Goal: Information Seeking & Learning: Learn about a topic

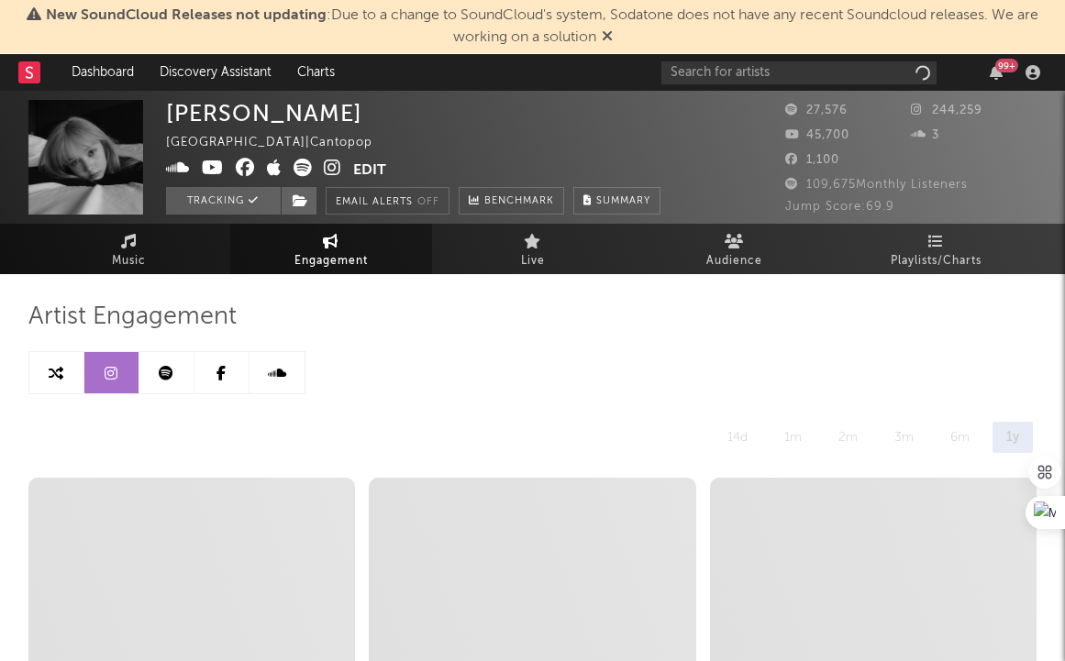
select select "6m"
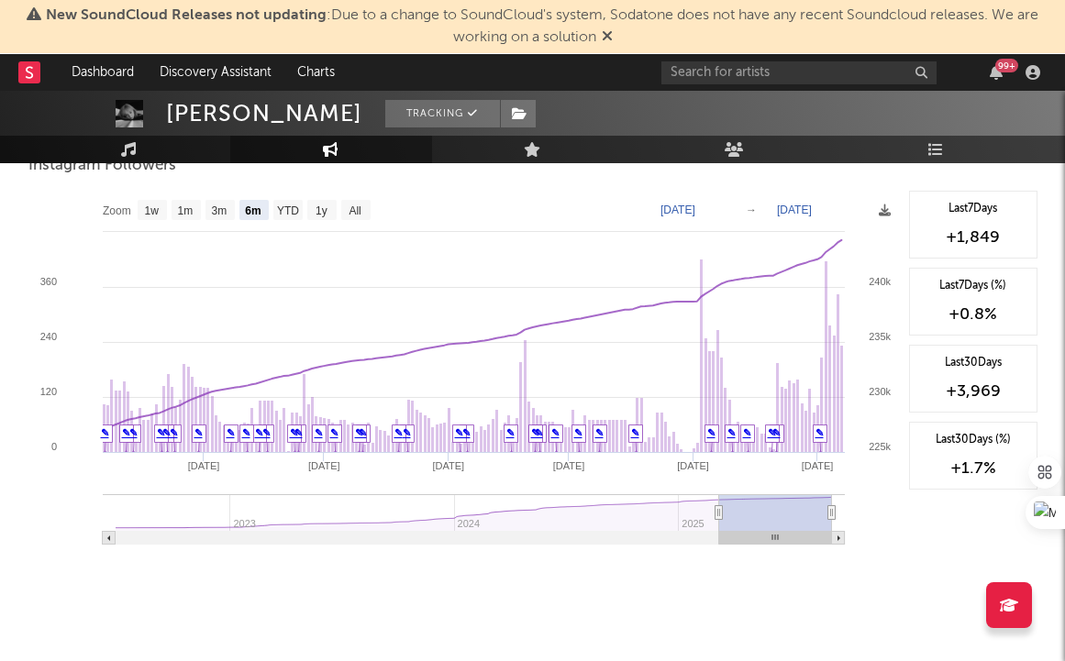
scroll to position [2097, 0]
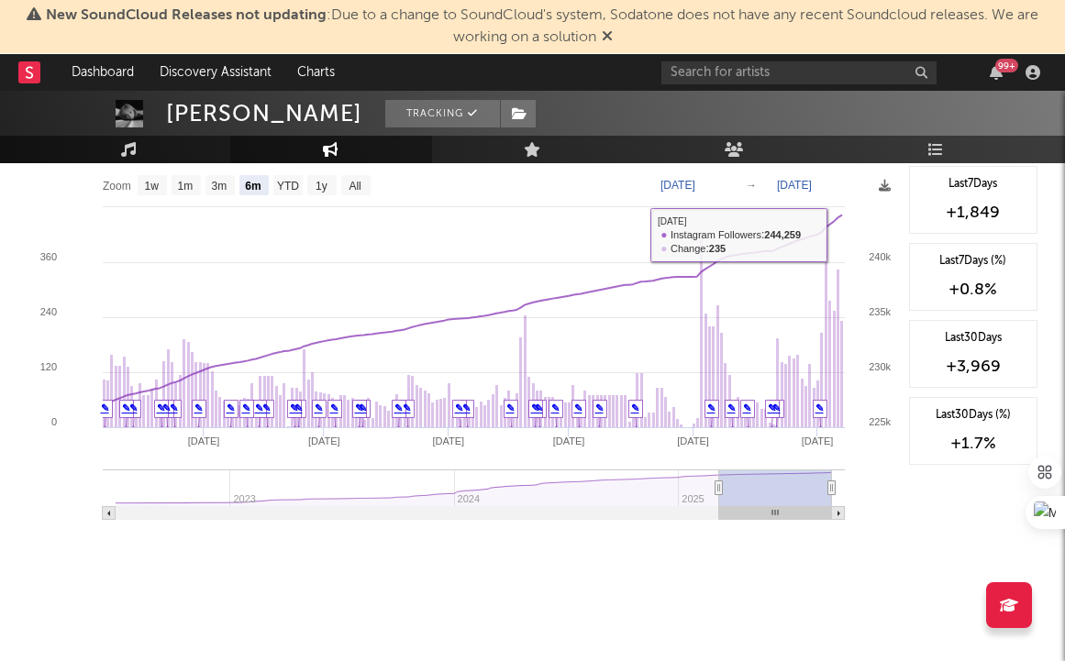
click at [932, 527] on div "Last 7 Days +1,849 Last 7 Days (%) +0.8 % Last 30 Days +3,969 Last 30 Days (%) …" at bounding box center [968, 349] width 138 height 367
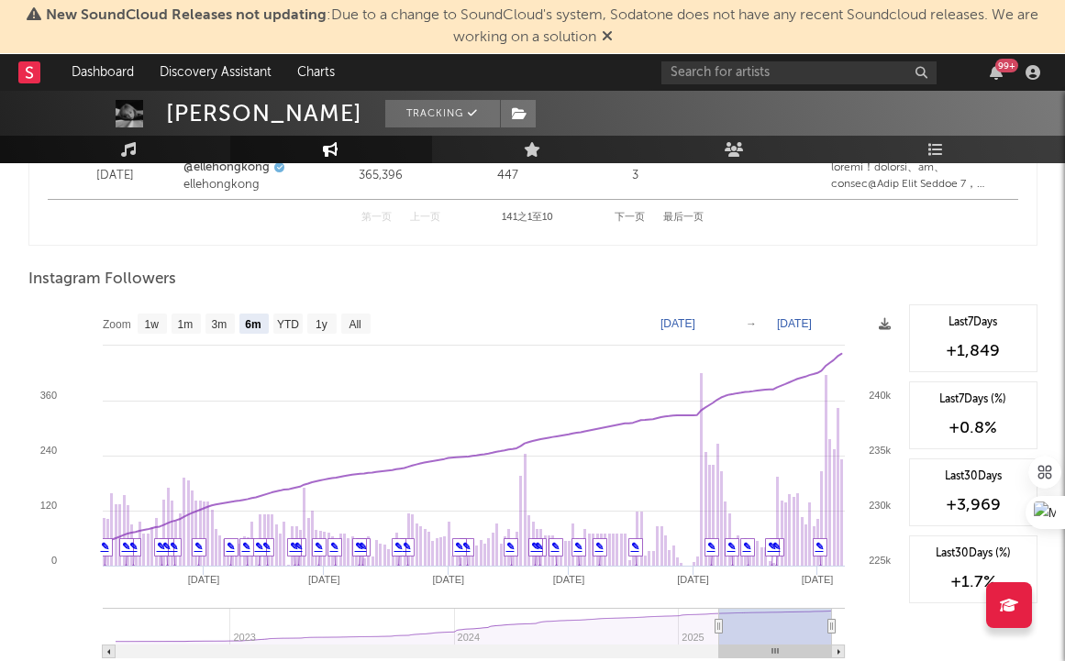
scroll to position [2874, 0]
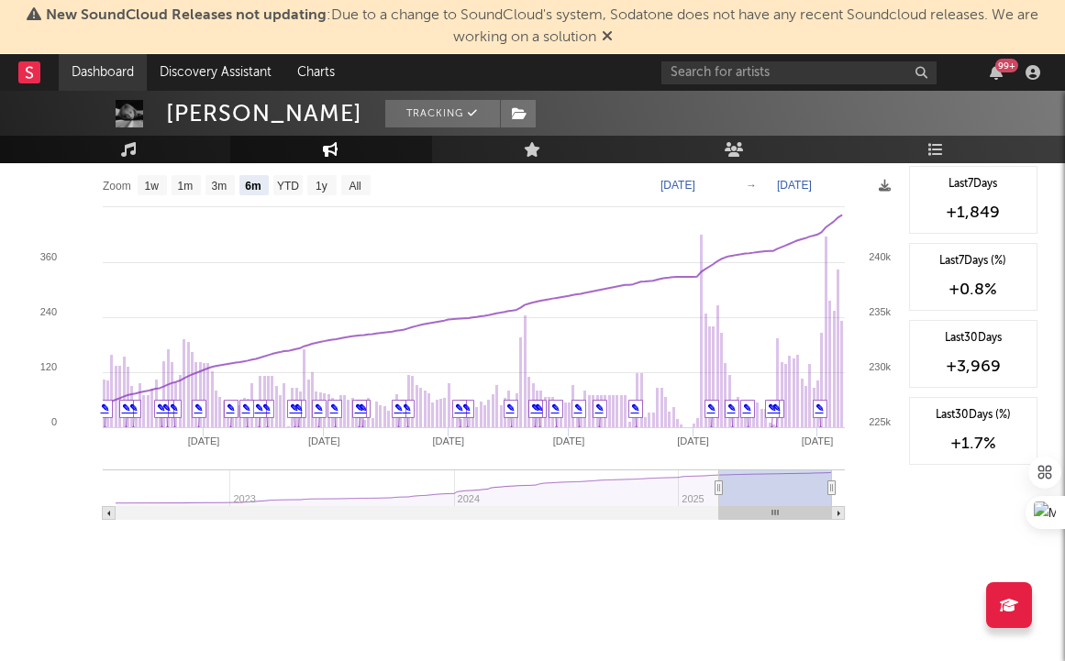
click at [114, 71] on link "Dashboard" at bounding box center [103, 72] width 88 height 37
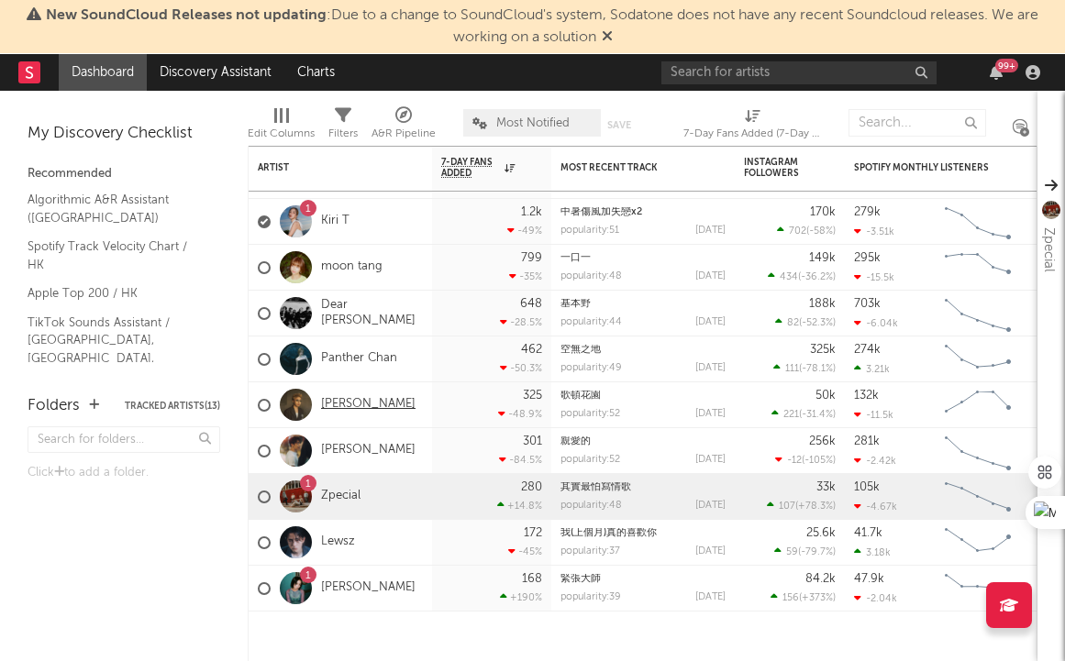
click at [378, 401] on link "[PERSON_NAME]" at bounding box center [368, 405] width 94 height 16
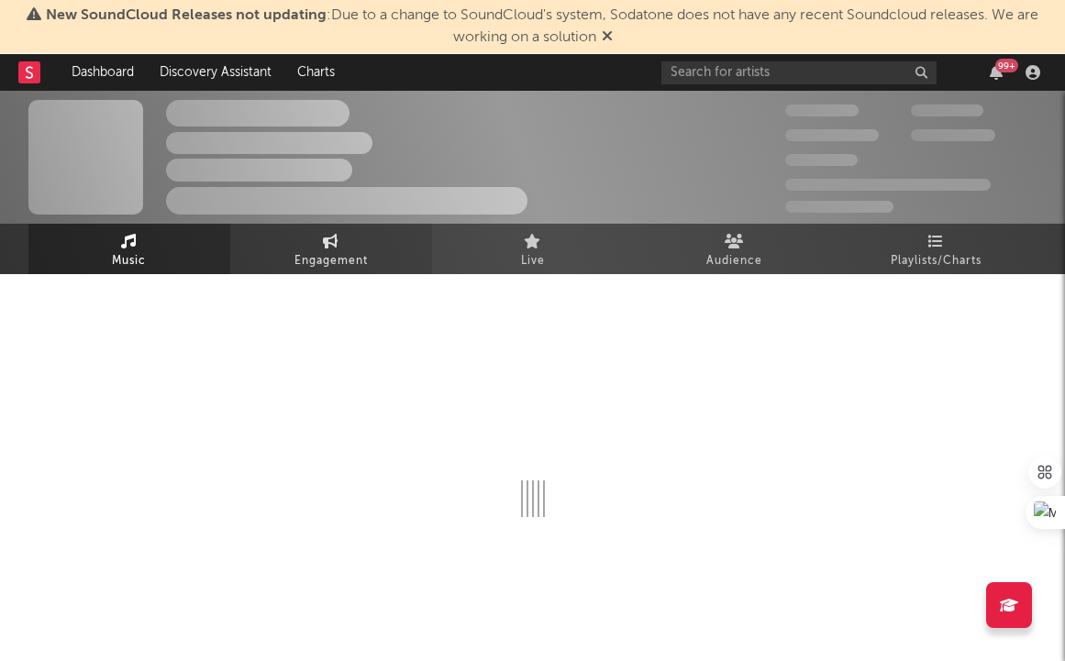
click at [336, 239] on icon at bounding box center [331, 241] width 16 height 15
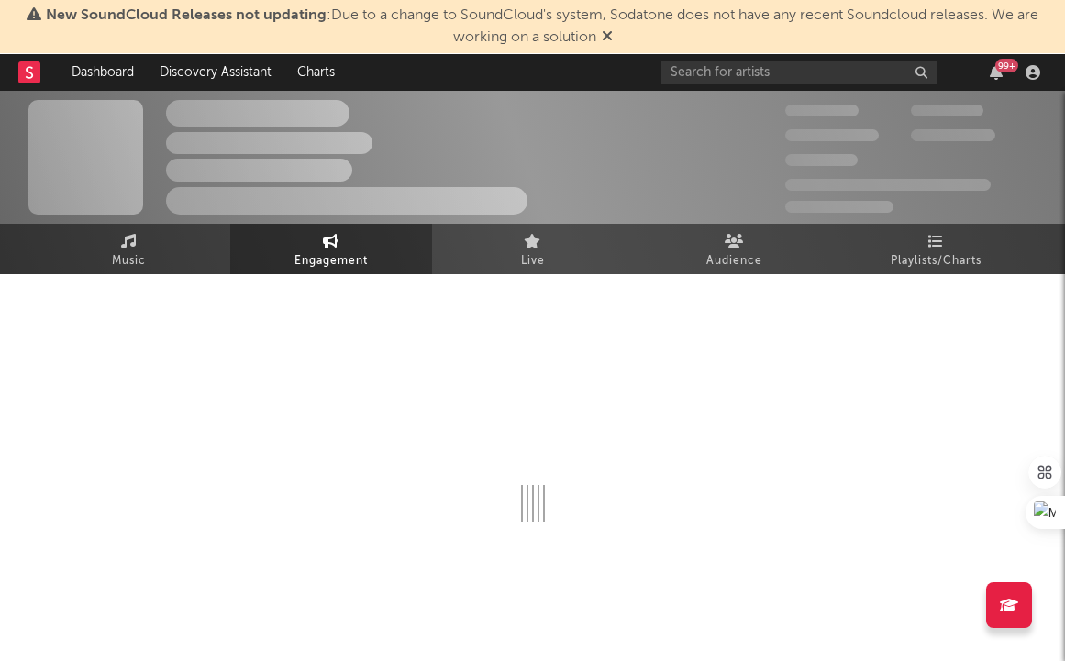
select select "1w"
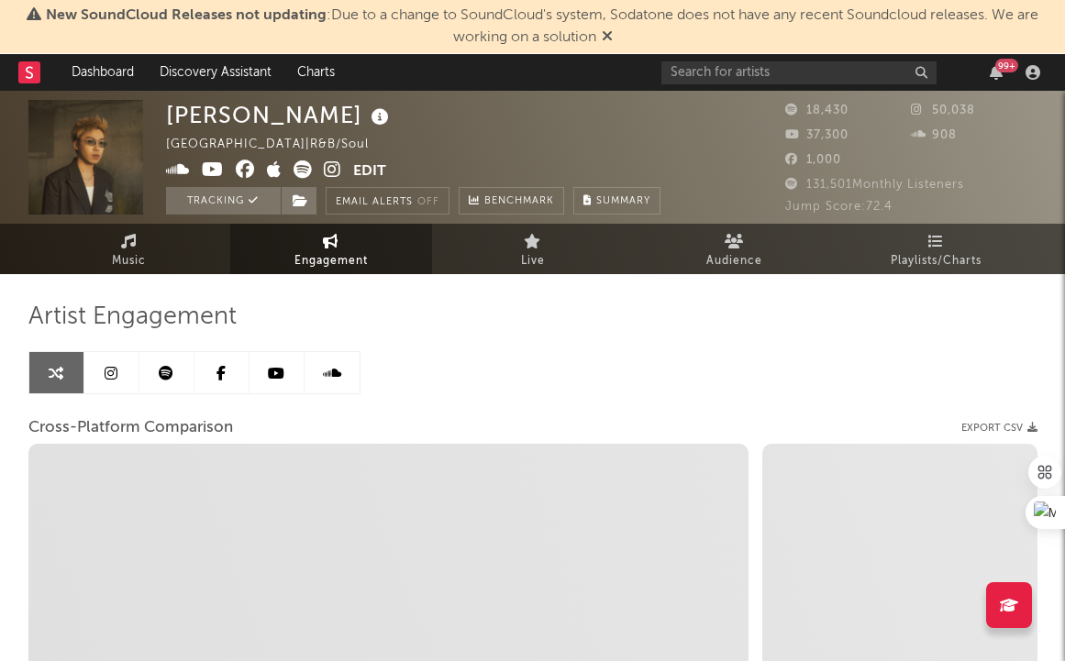
click at [115, 366] on icon at bounding box center [111, 373] width 13 height 15
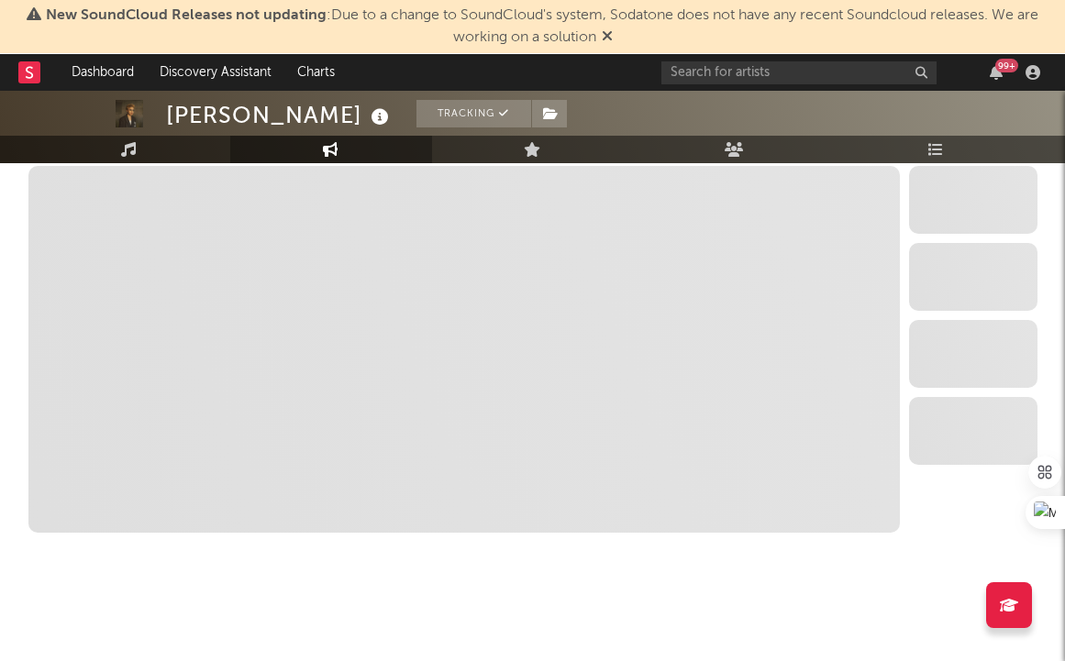
select select "6m"
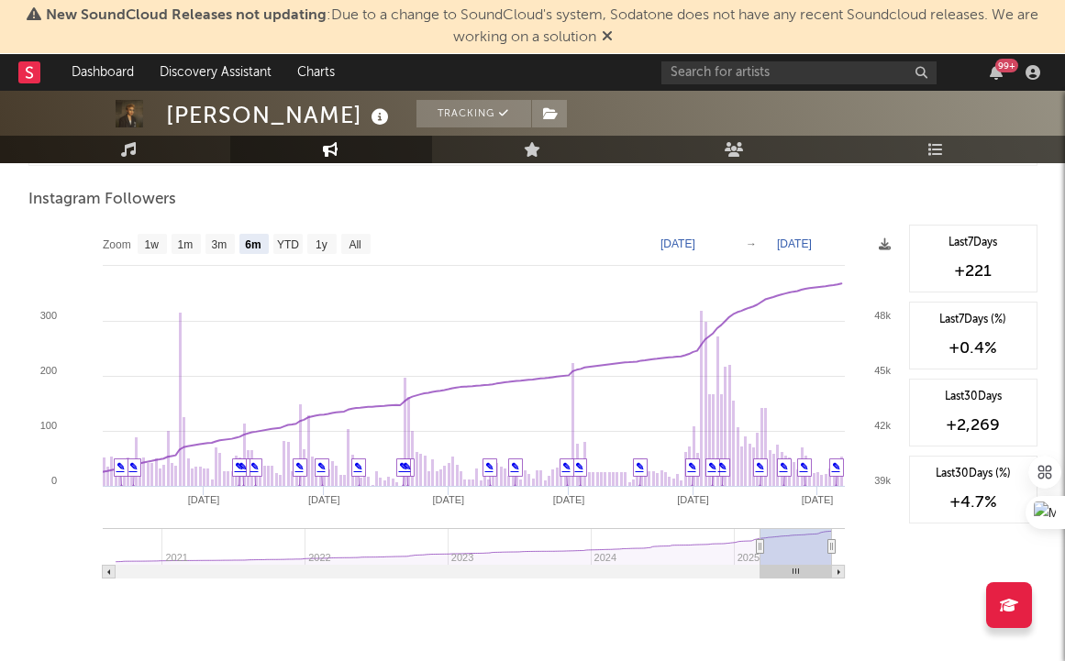
scroll to position [2097, 0]
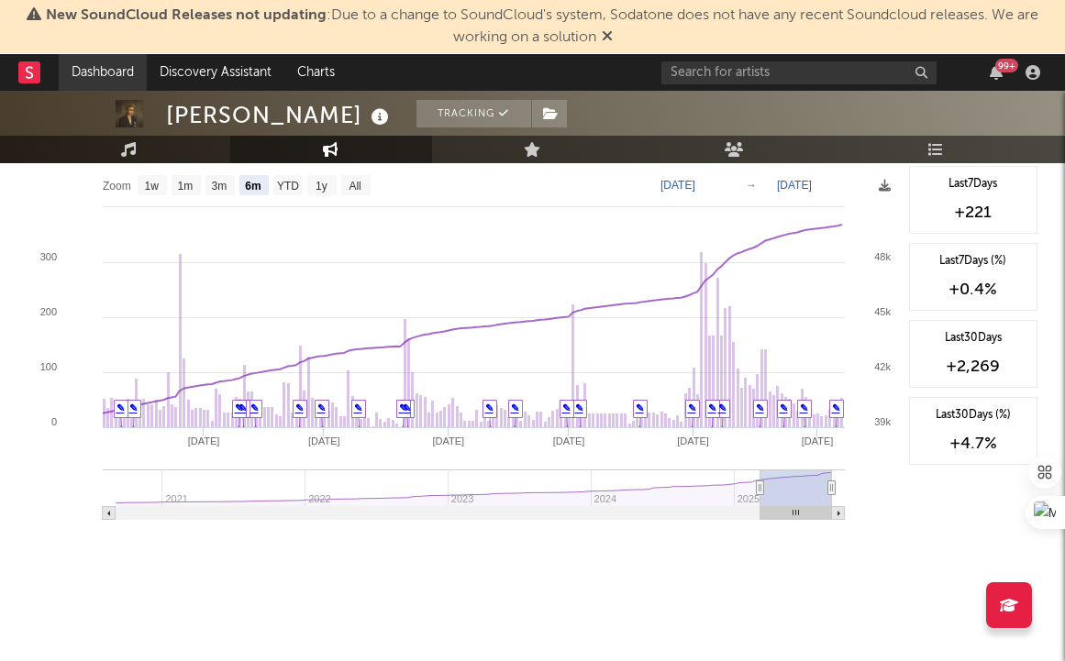
click at [86, 57] on link "Dashboard" at bounding box center [103, 72] width 88 height 37
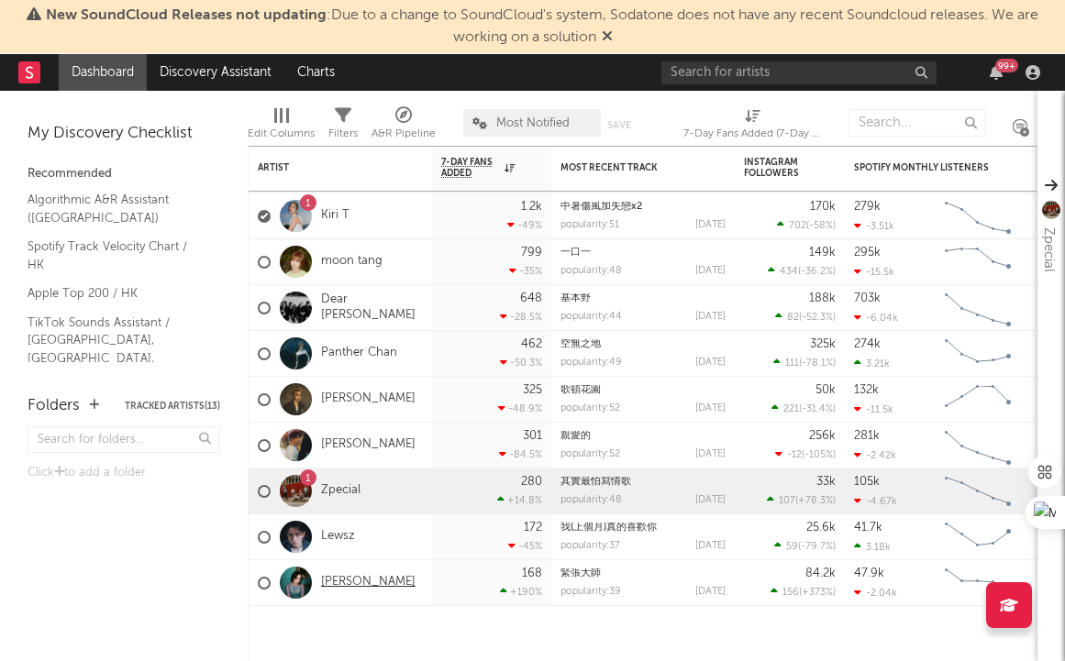
click at [367, 575] on link "[PERSON_NAME]" at bounding box center [368, 583] width 94 height 16
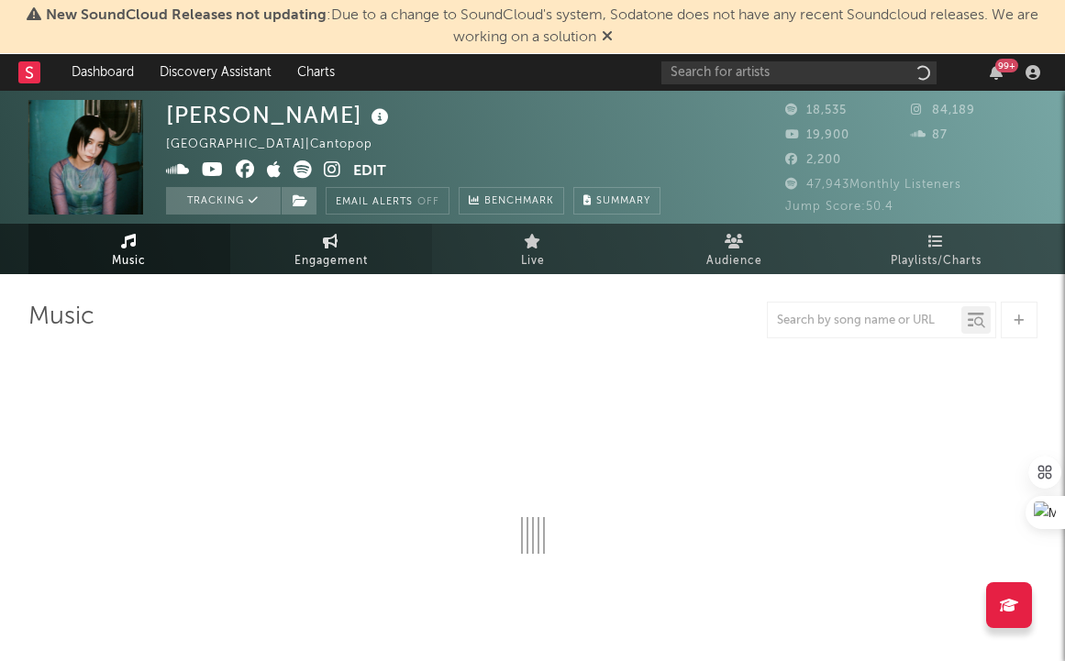
click at [345, 242] on link "Engagement" at bounding box center [331, 249] width 202 height 50
select select "1w"
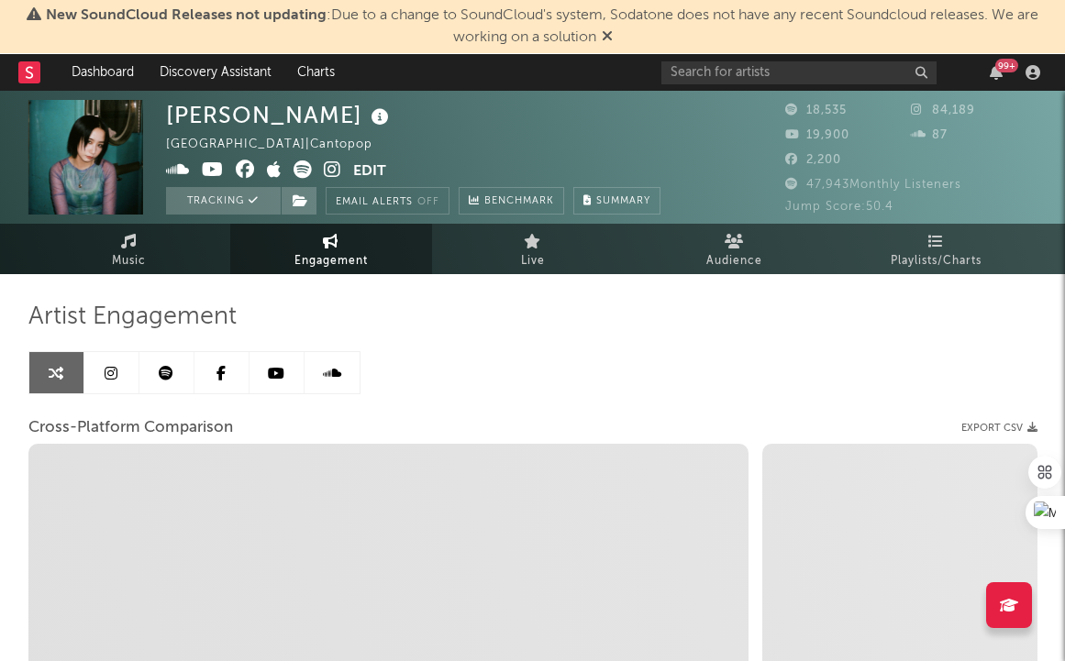
click at [336, 259] on span "Engagement" at bounding box center [330, 261] width 73 height 22
click at [105, 370] on icon at bounding box center [111, 373] width 13 height 15
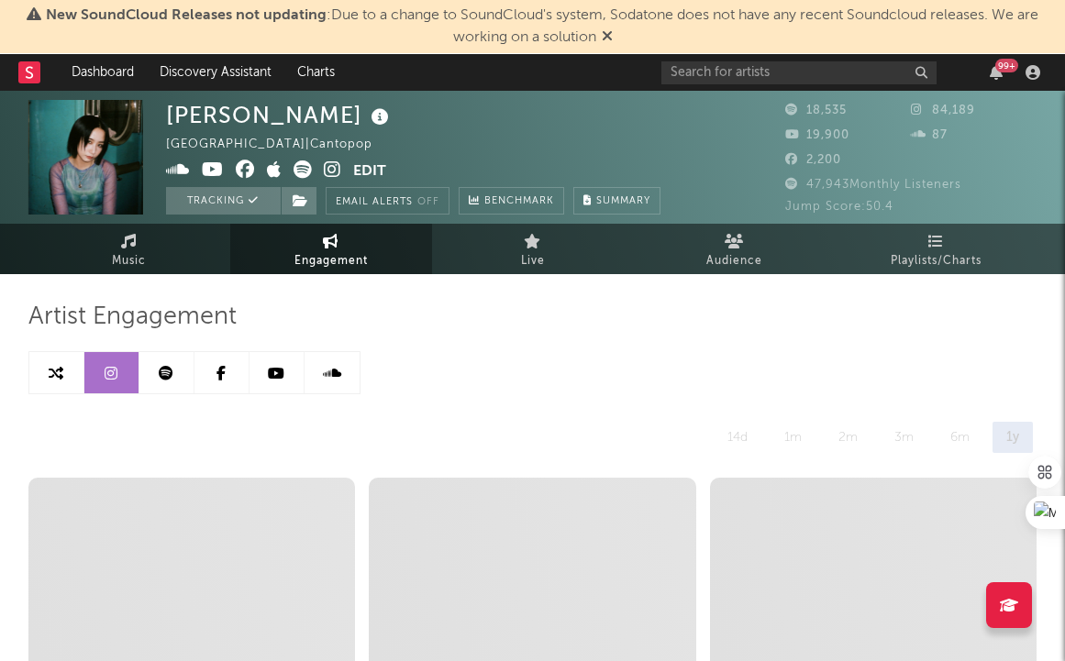
select select "6m"
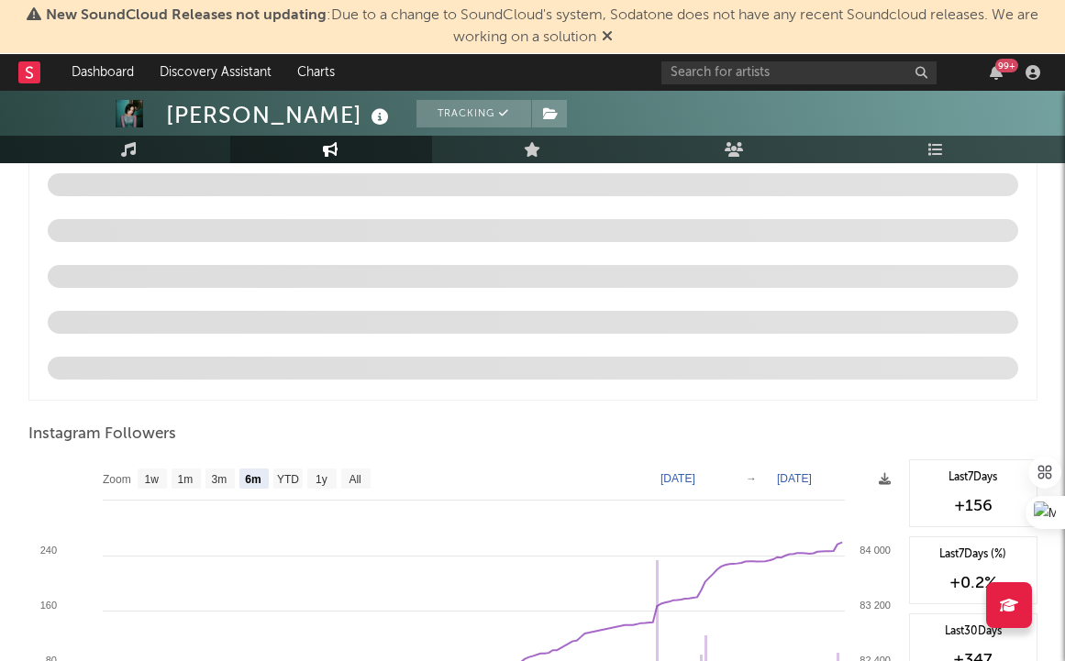
scroll to position [2097, 0]
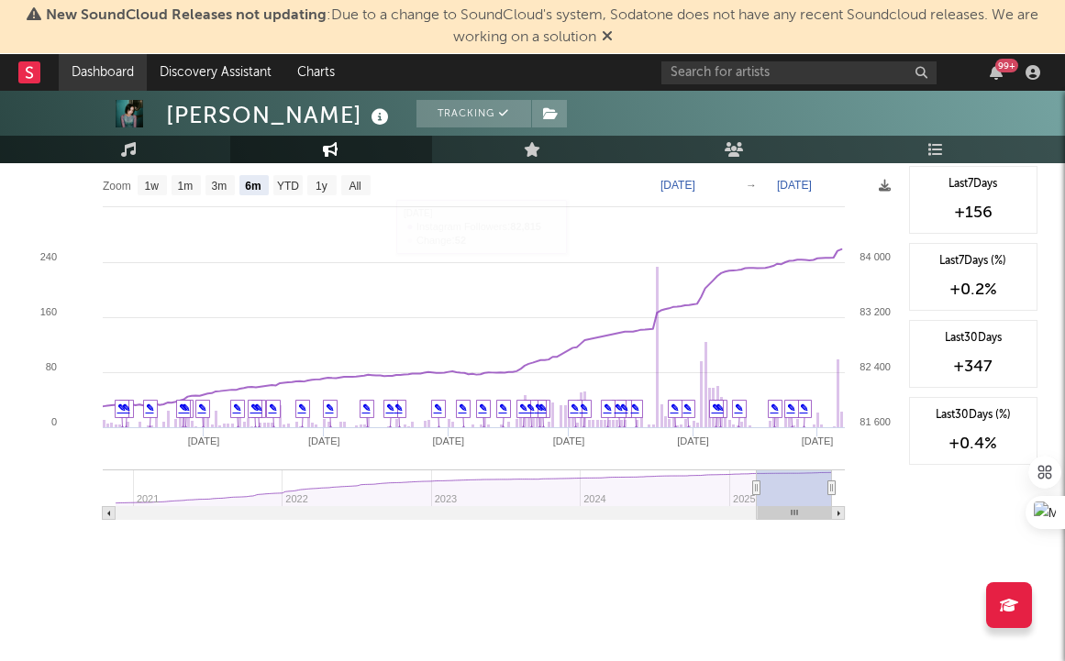
click at [88, 72] on link "Dashboard" at bounding box center [103, 72] width 88 height 37
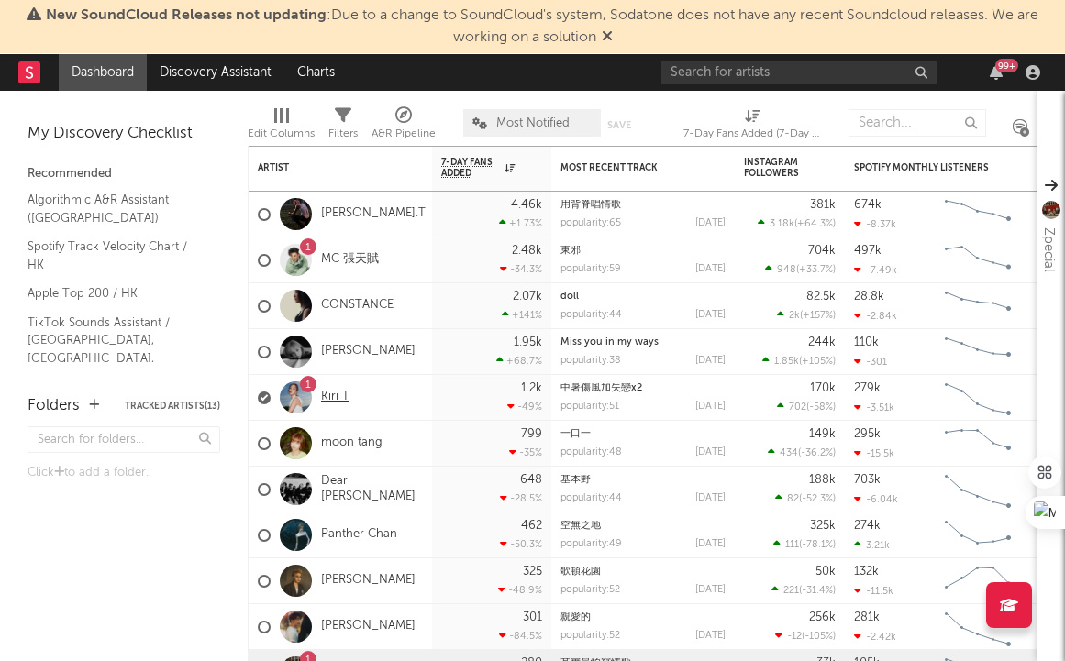
click at [336, 402] on link "Kiri T" at bounding box center [335, 398] width 28 height 16
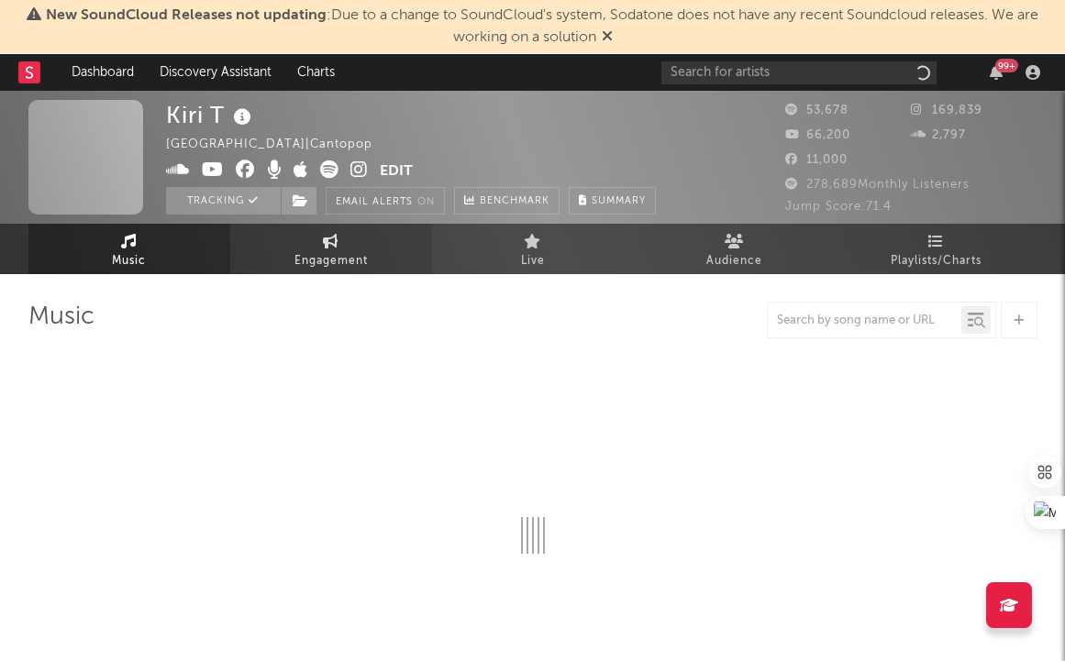
click at [322, 256] on span "Engagement" at bounding box center [330, 261] width 73 height 22
select select "1w"
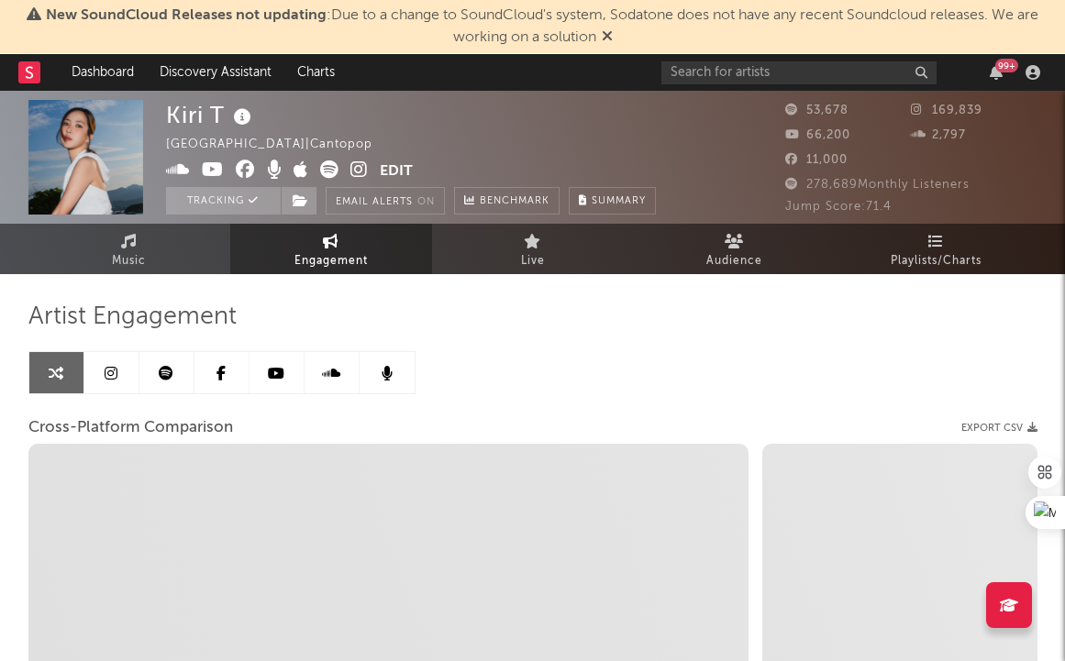
click at [114, 372] on icon at bounding box center [111, 373] width 13 height 15
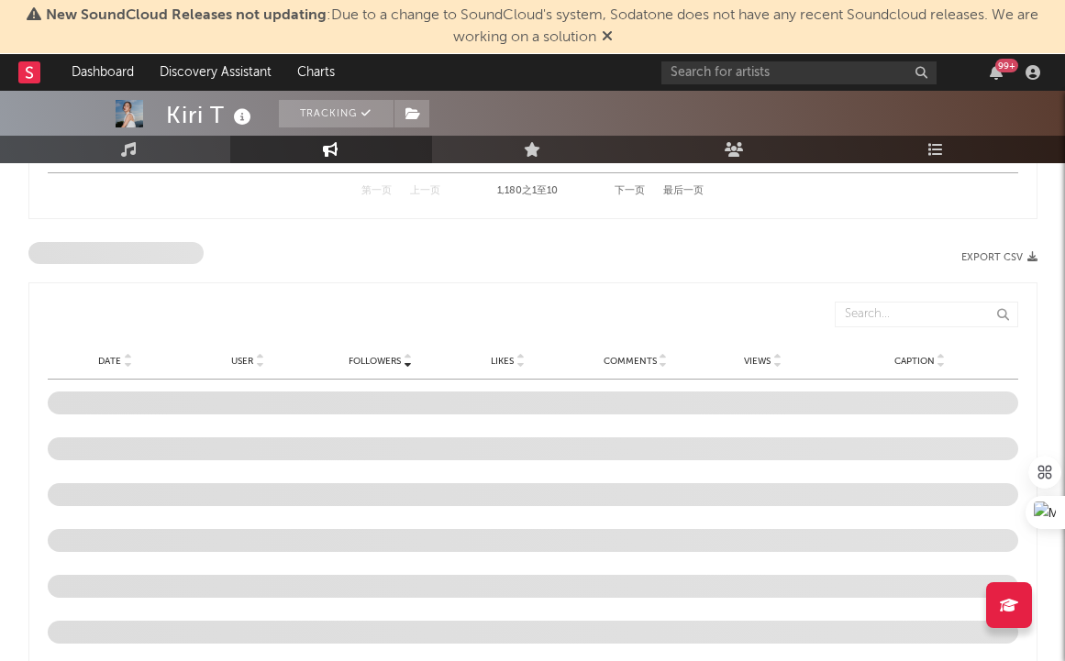
select select "6m"
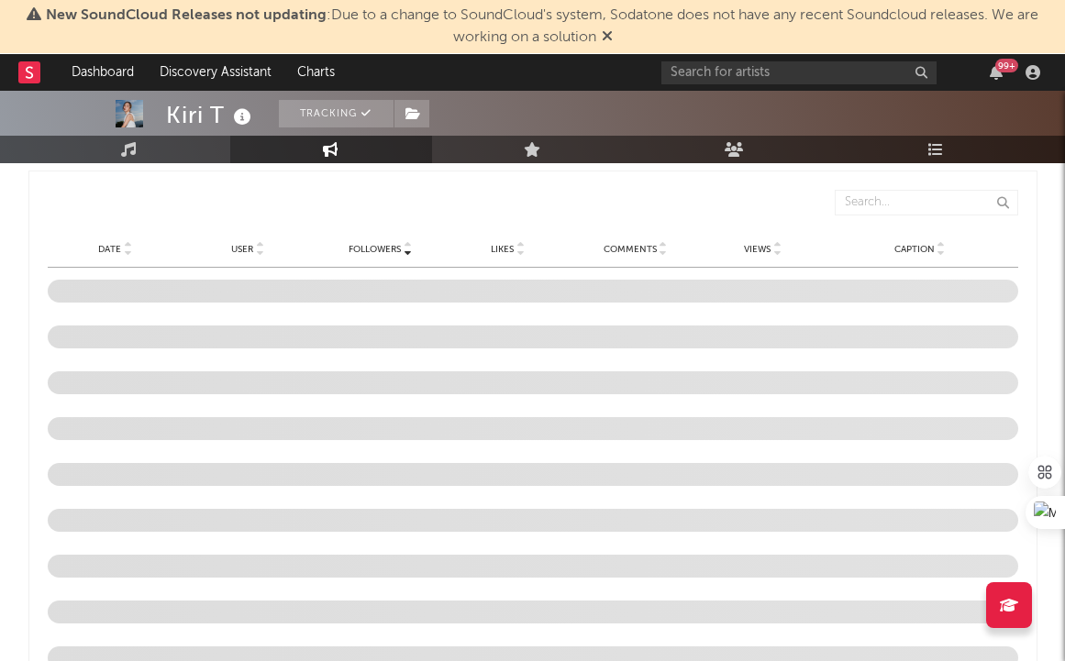
scroll to position [2097, 0]
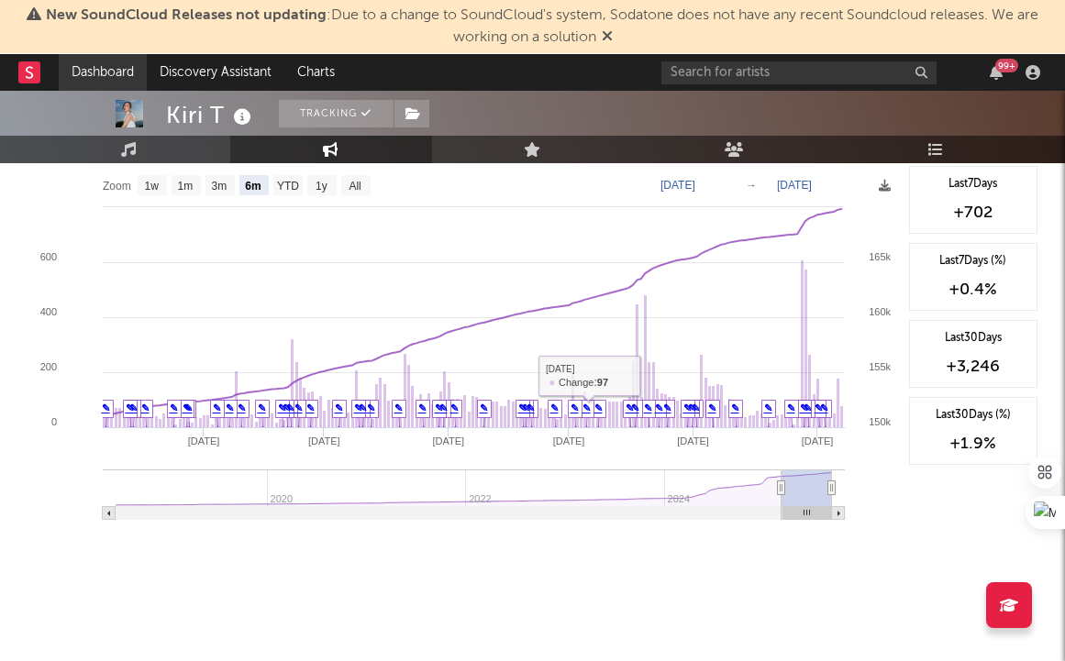
click at [80, 78] on link "Dashboard" at bounding box center [103, 72] width 88 height 37
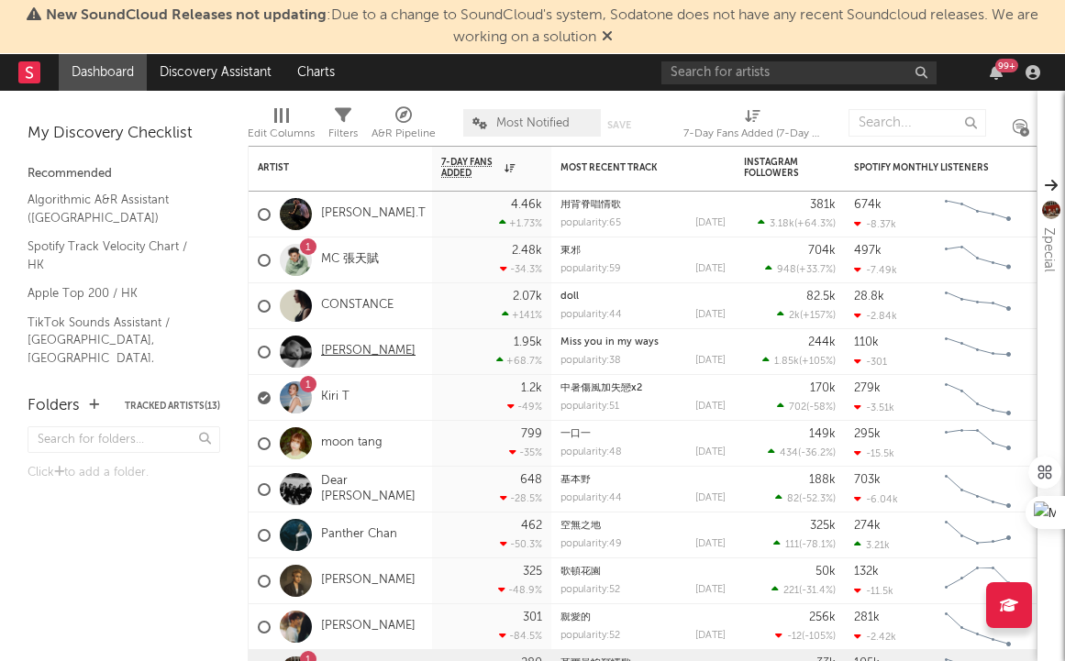
click at [352, 350] on link "[PERSON_NAME]" at bounding box center [368, 352] width 94 height 16
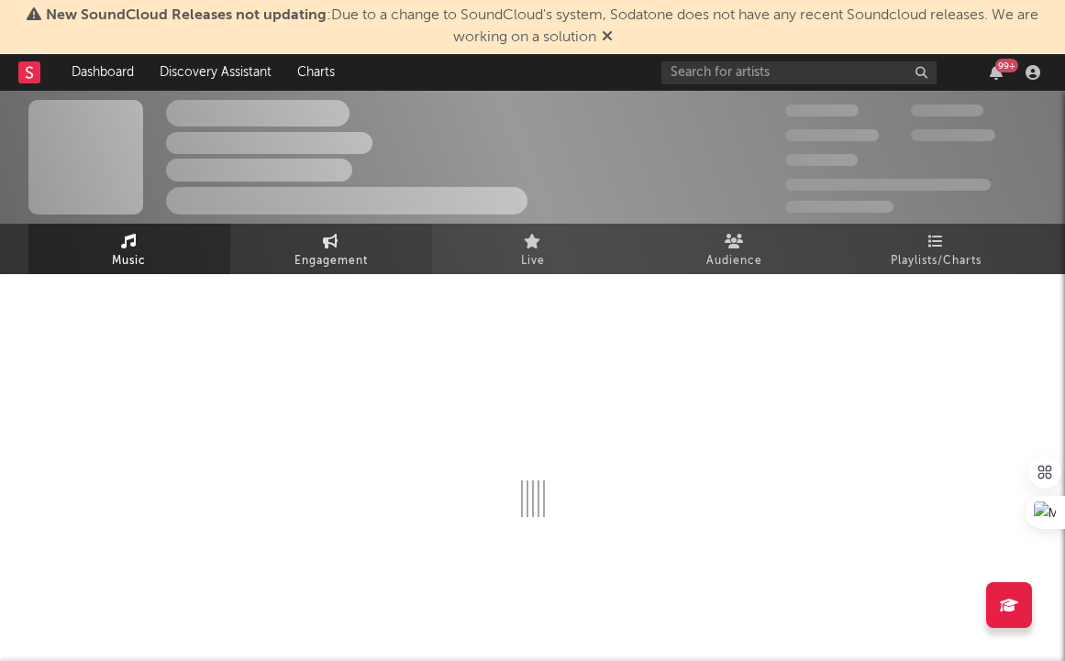
click at [347, 259] on span "Engagement" at bounding box center [330, 261] width 73 height 22
select select "1w"
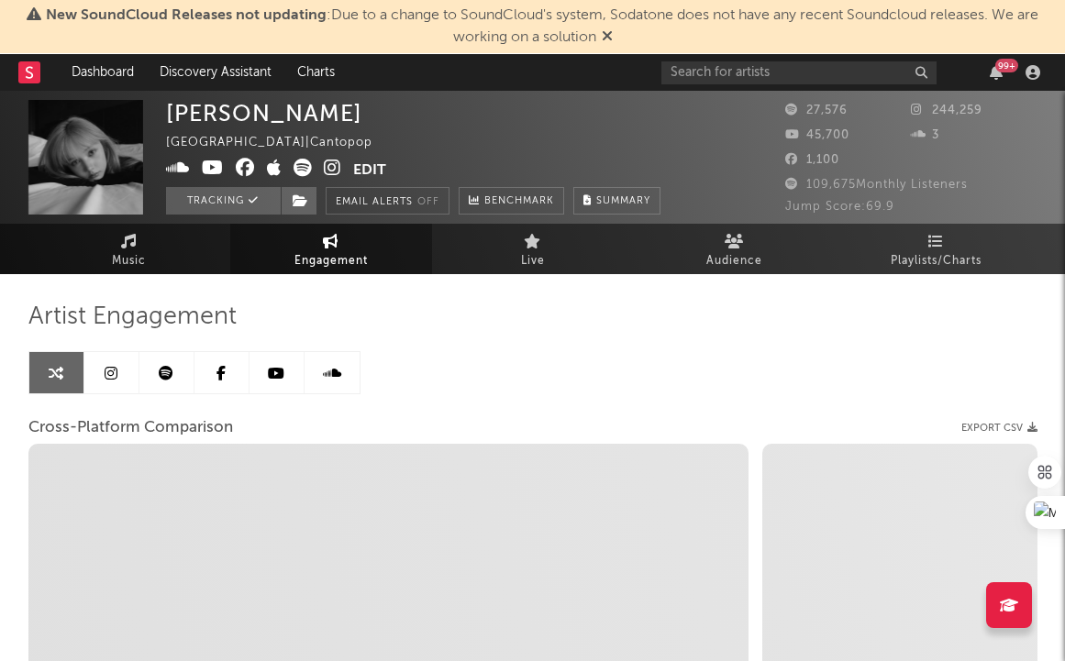
click at [112, 378] on icon at bounding box center [111, 373] width 13 height 15
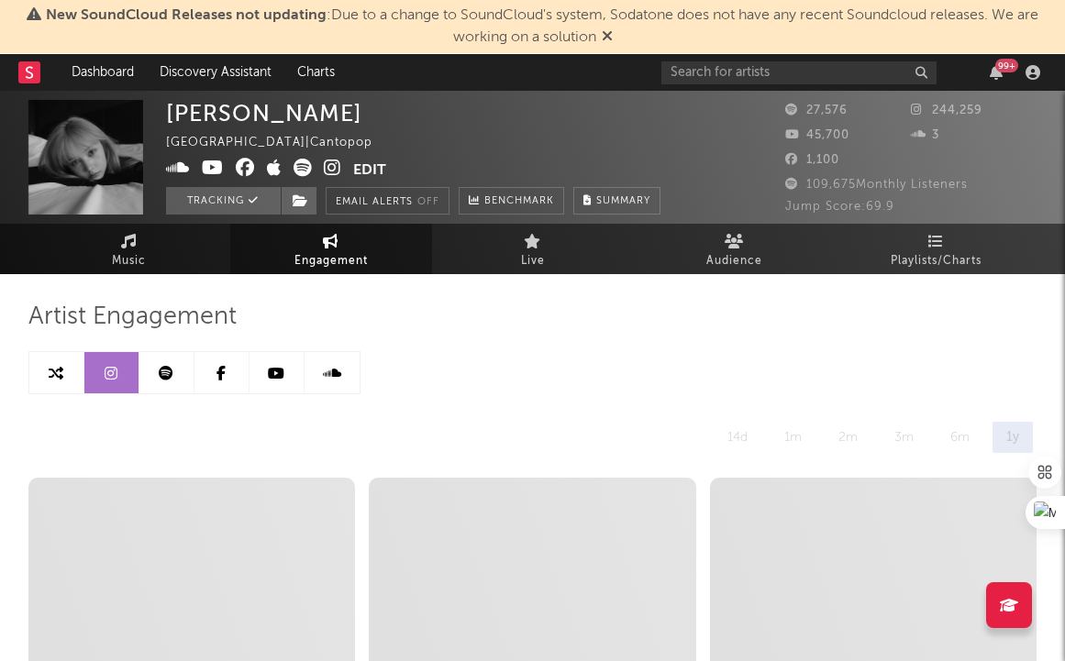
select select "6m"
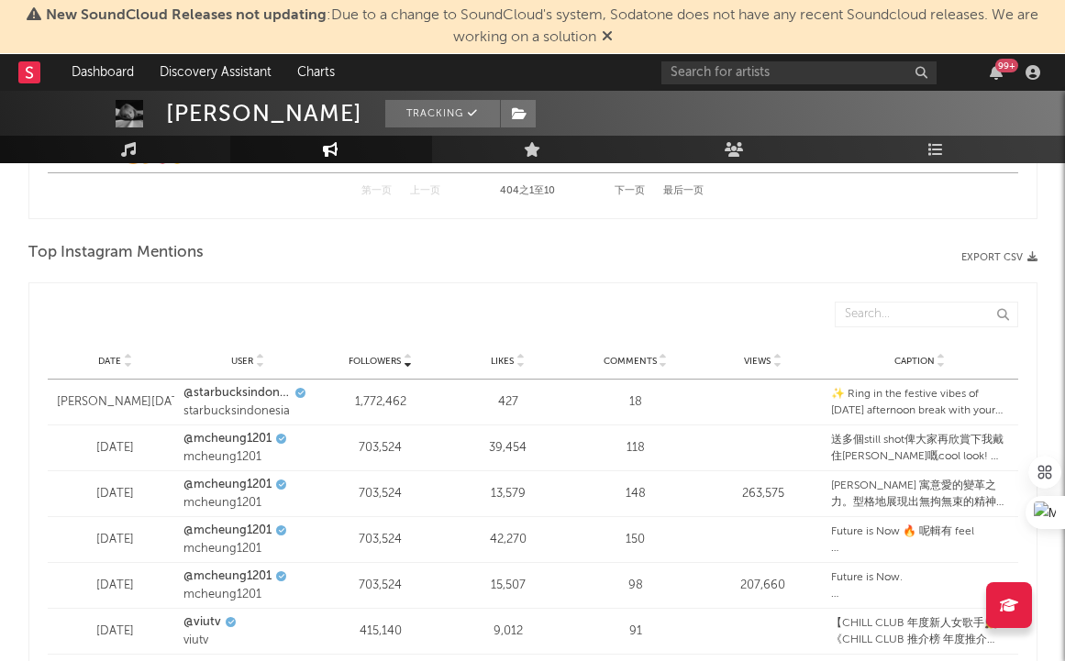
scroll to position [2874, 0]
